Goal: Information Seeking & Learning: Learn about a topic

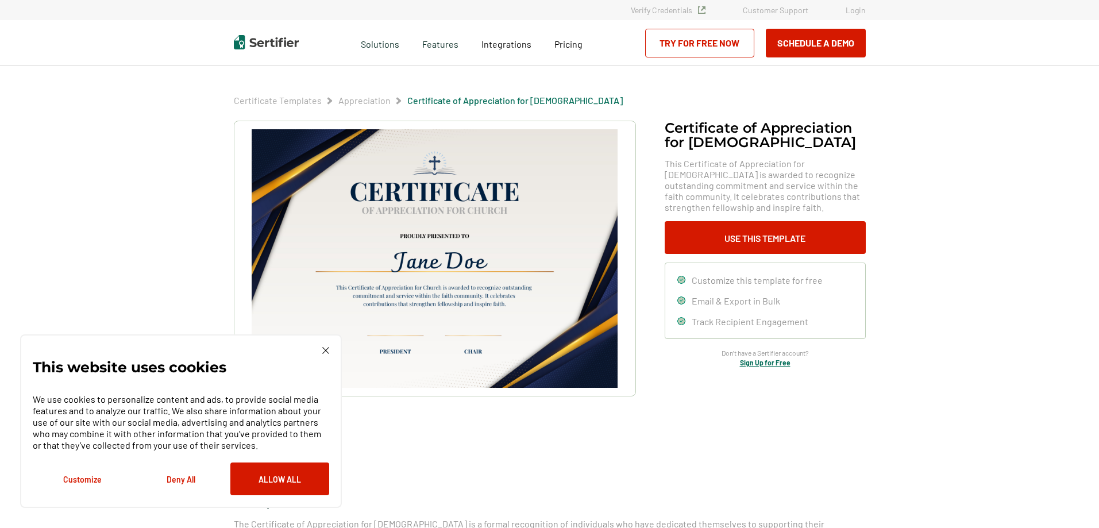
click at [324, 350] on img at bounding box center [325, 350] width 7 height 7
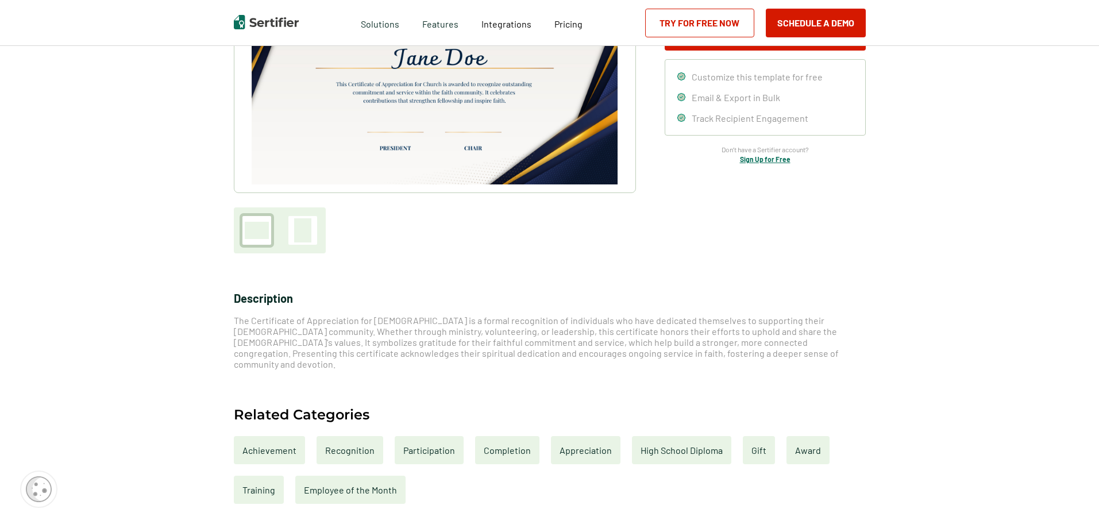
scroll to position [230, 0]
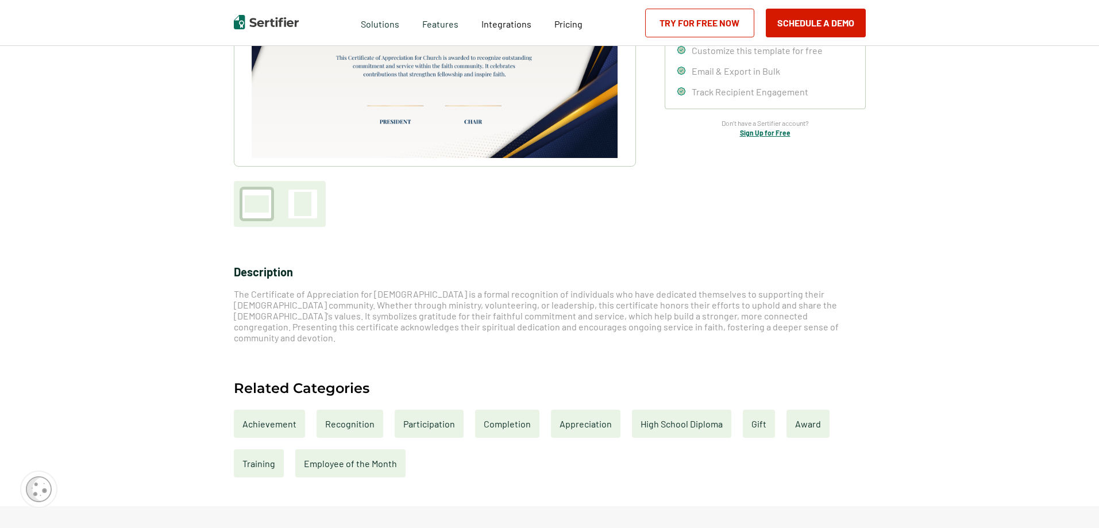
click at [333, 411] on div "Recognition" at bounding box center [349, 423] width 67 height 28
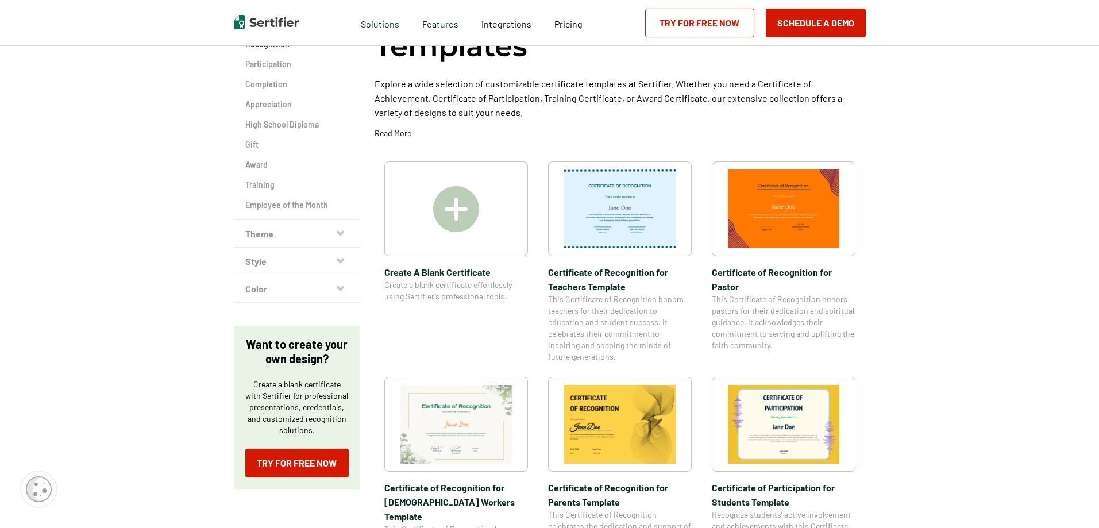
scroll to position [172, 0]
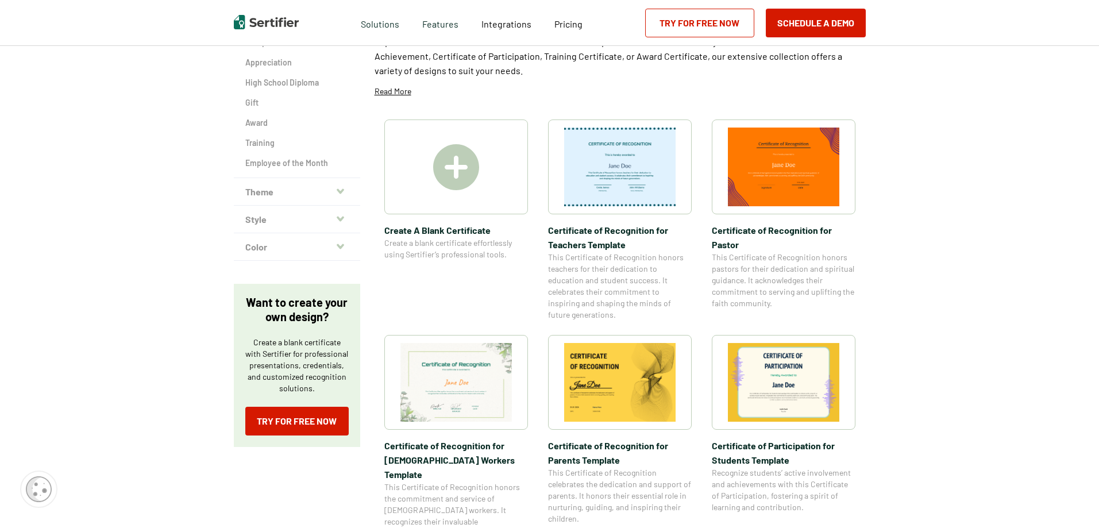
click at [467, 399] on img at bounding box center [455, 382] width 111 height 79
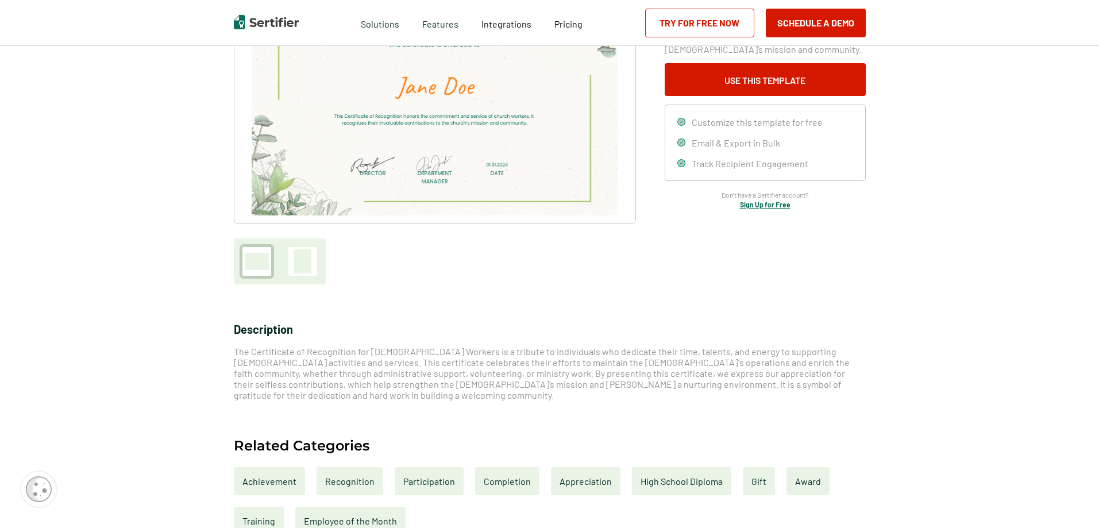
scroll to position [230, 0]
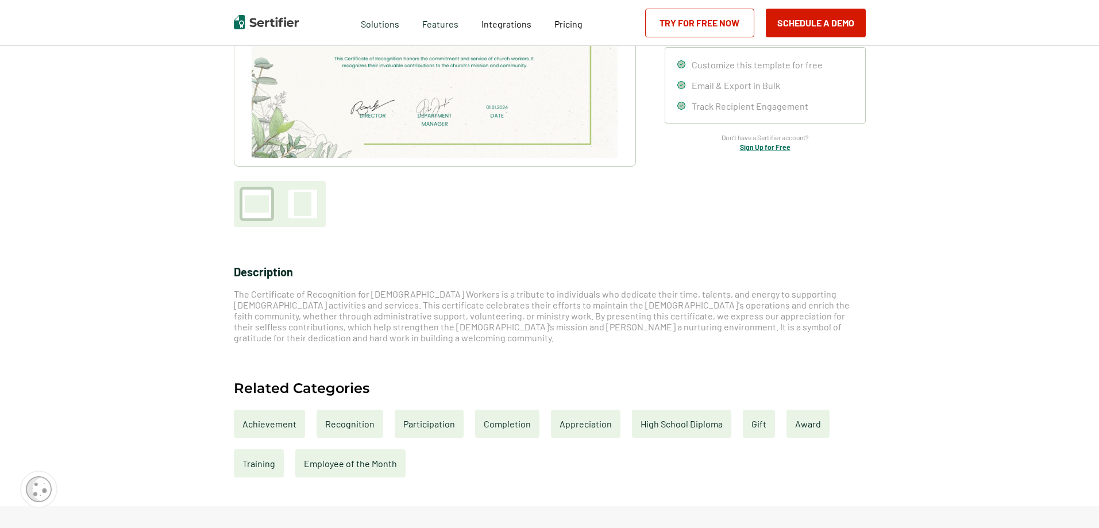
click at [589, 415] on div "Appreciation" at bounding box center [585, 423] width 69 height 28
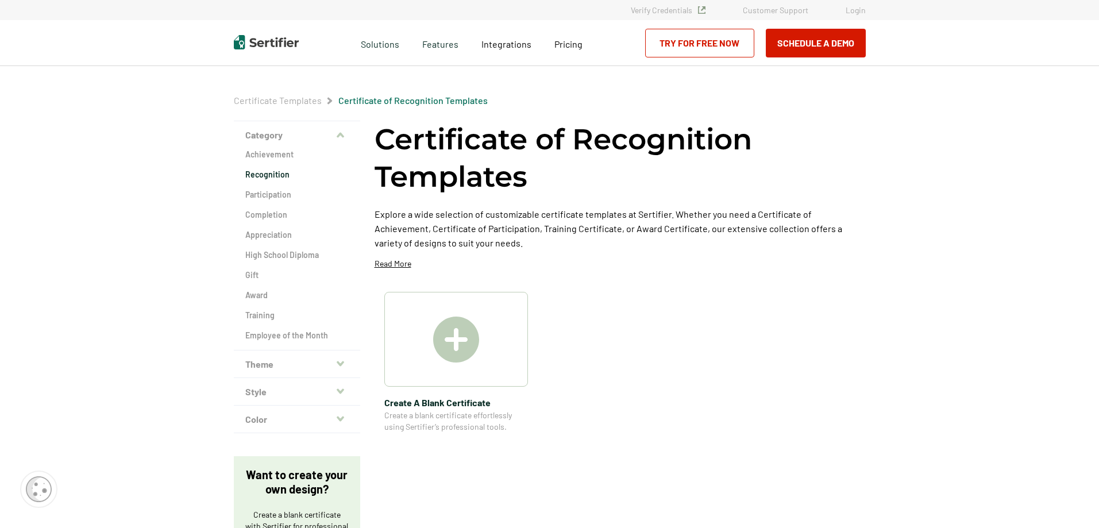
scroll to position [172, 0]
